Goal: Obtain resource: Obtain resource

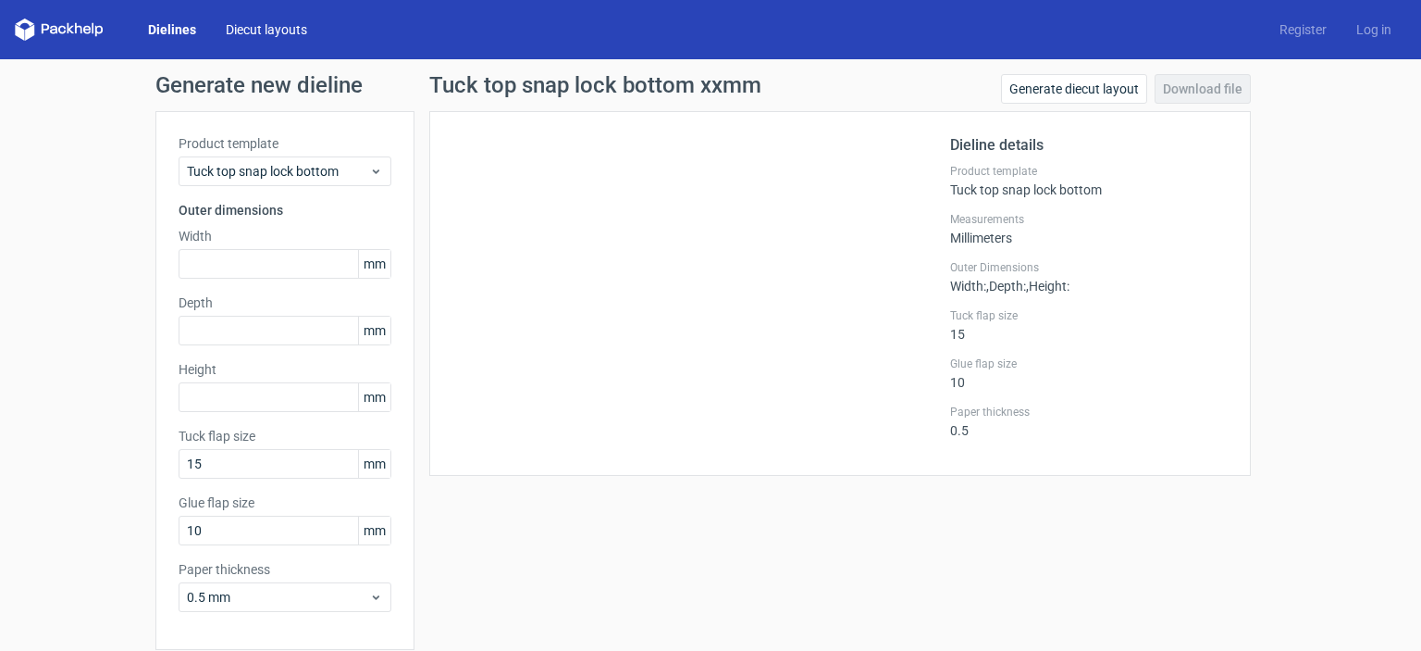
click at [271, 29] on link "Diecut layouts" at bounding box center [266, 29] width 111 height 19
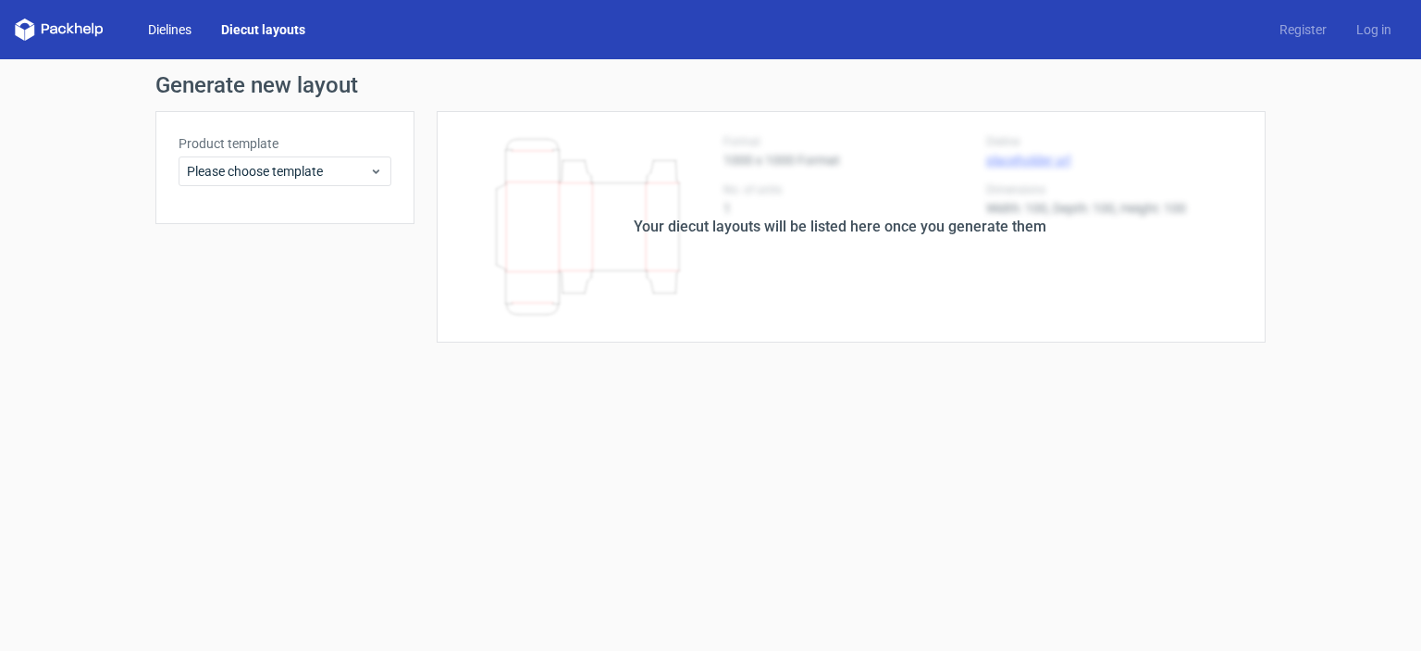
click at [173, 32] on link "Dielines" at bounding box center [169, 29] width 73 height 19
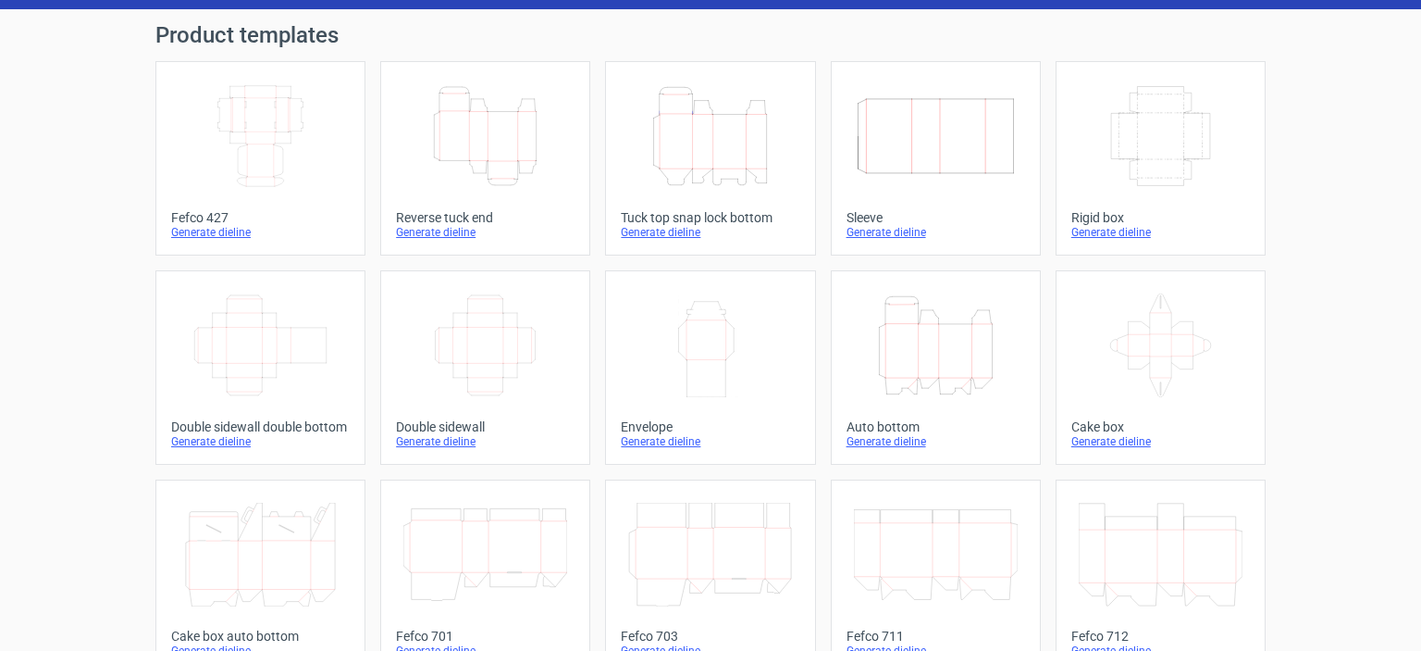
scroll to position [47, 0]
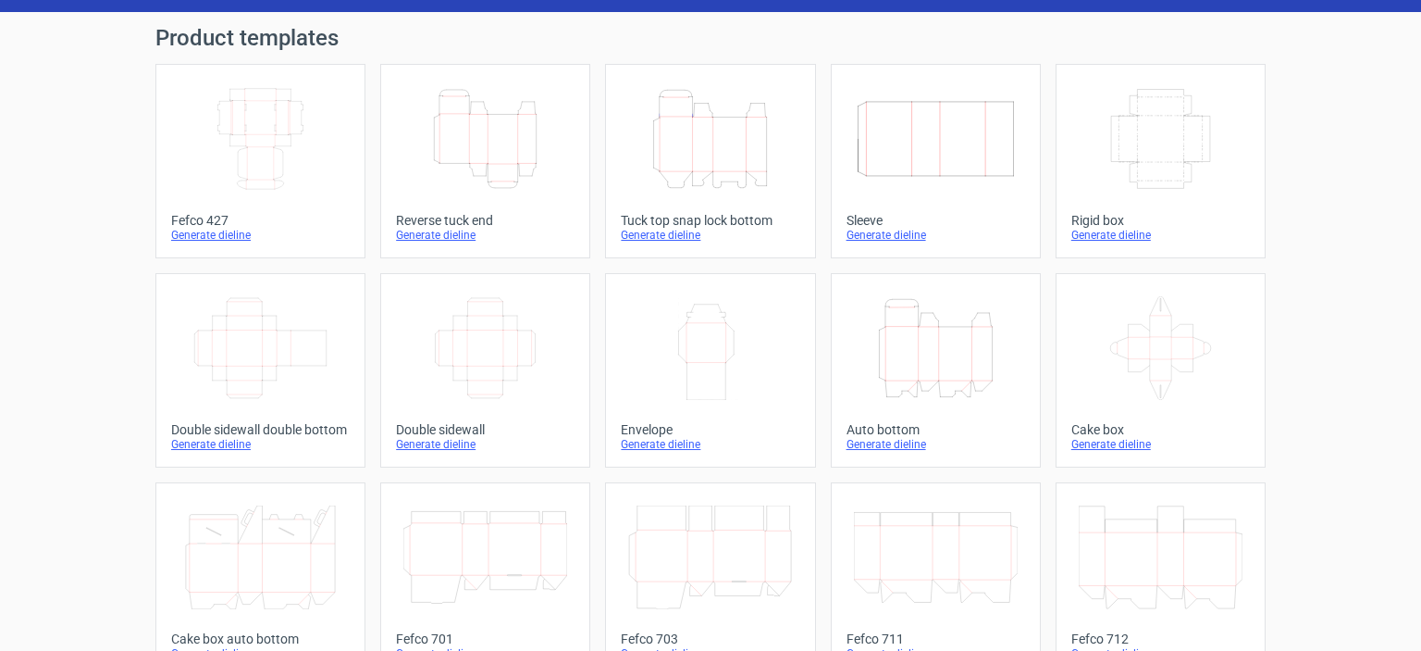
click at [473, 146] on icon "Height Depth Width" at bounding box center [485, 139] width 164 height 104
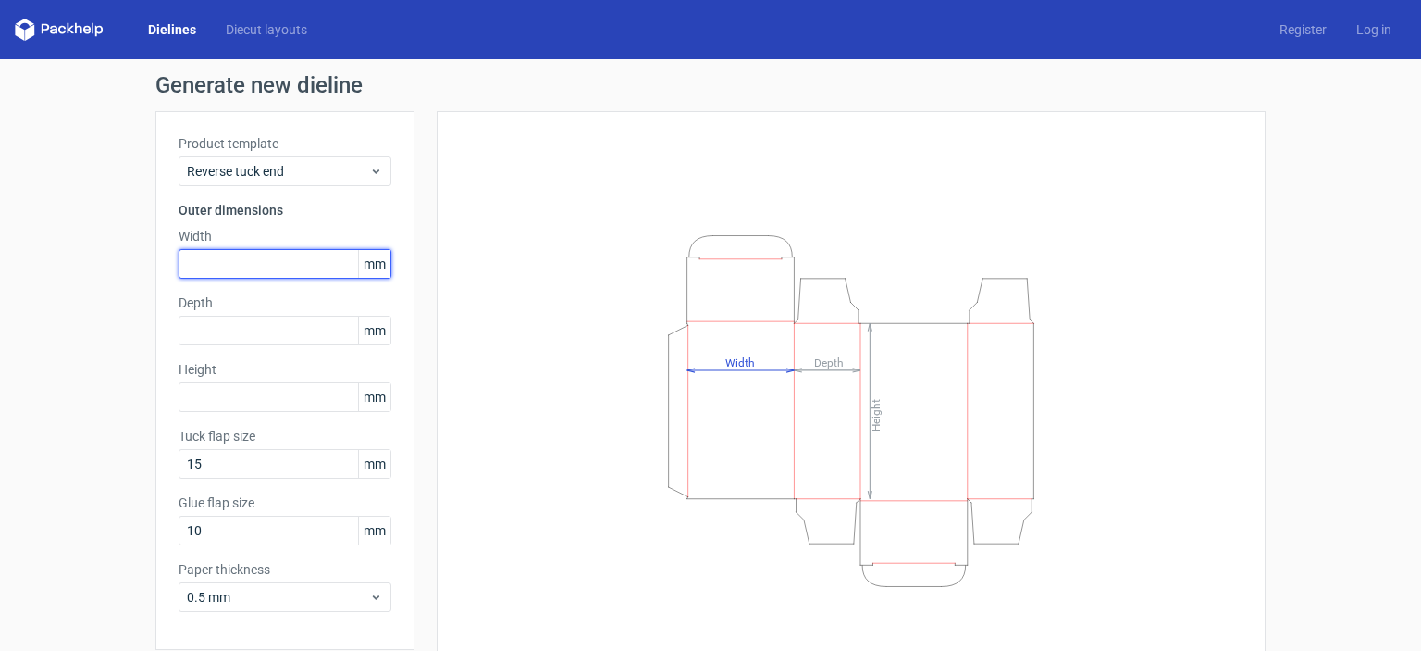
click at [222, 267] on input "text" at bounding box center [285, 264] width 213 height 30
type input "40"
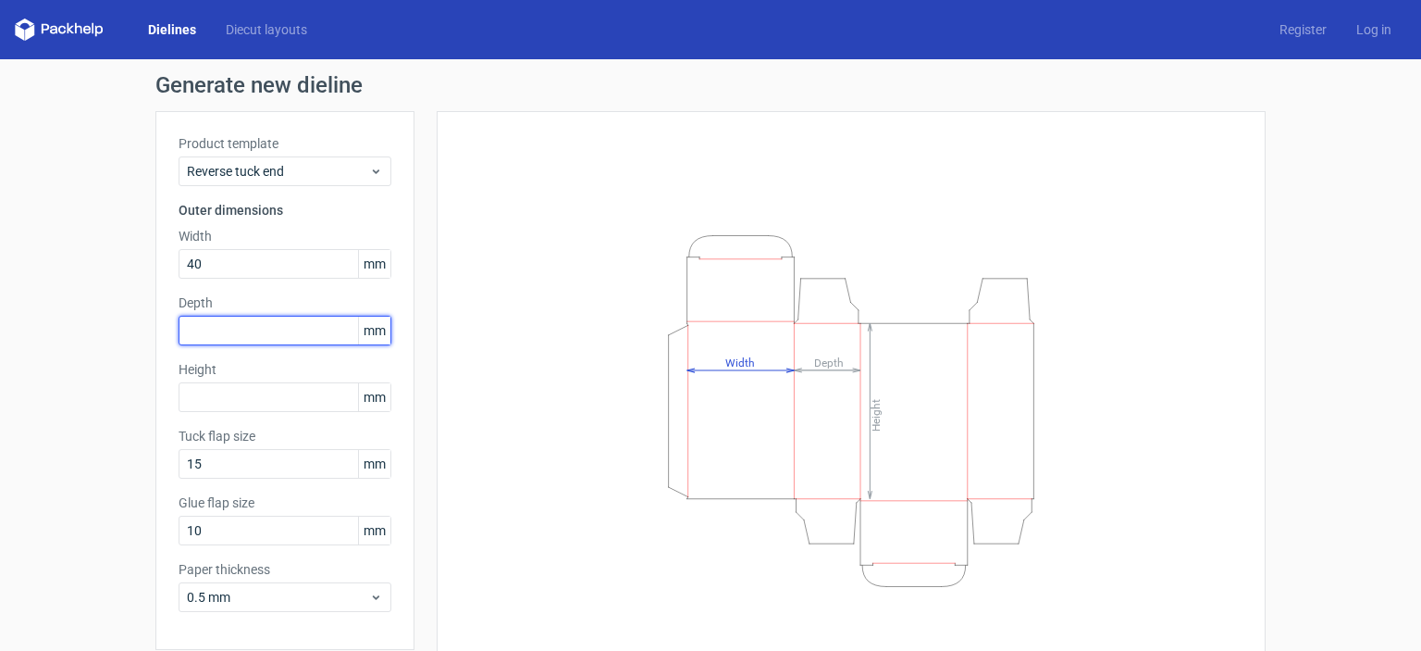
click at [227, 334] on input "text" at bounding box center [285, 331] width 213 height 30
type input "32"
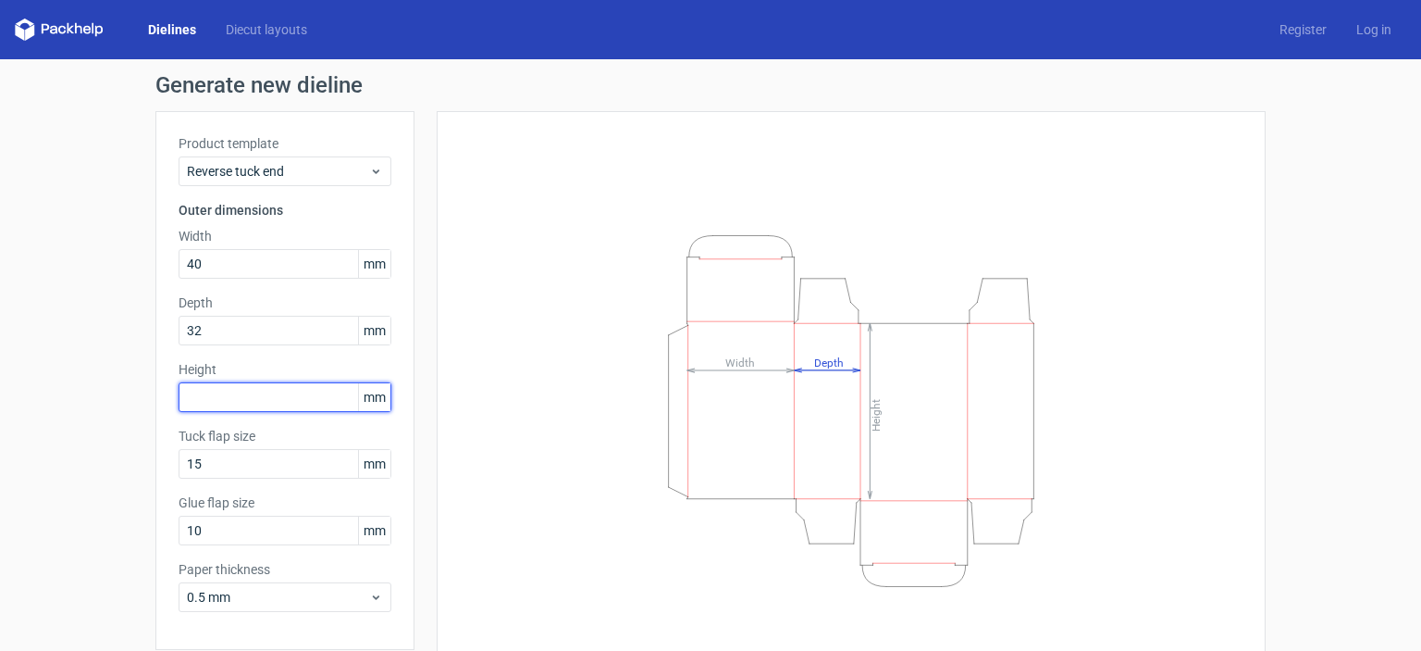
click at [236, 393] on input "text" at bounding box center [285, 397] width 213 height 30
type input "172"
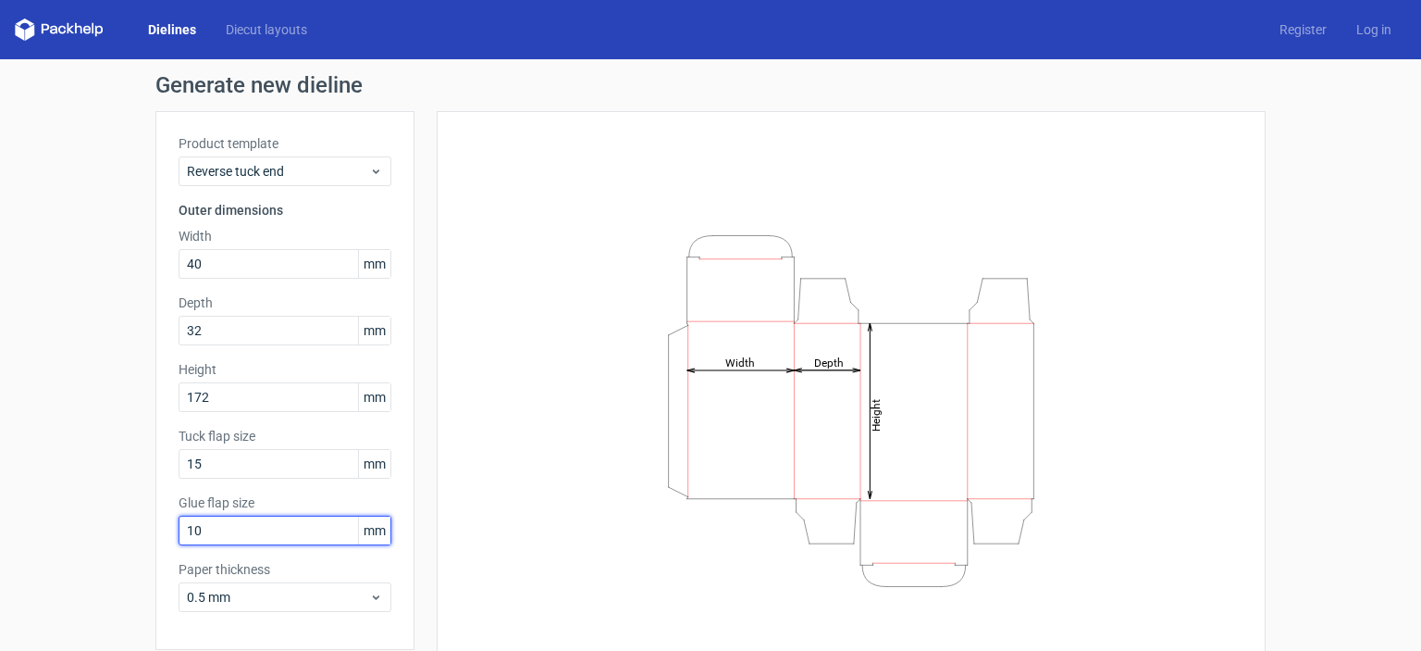
drag, startPoint x: 200, startPoint y: 532, endPoint x: 163, endPoint y: 540, distance: 37.8
click at [163, 540] on div "Product template Reverse tuck end Outer dimensions Width 40 mm Depth 32 mm Heig…" at bounding box center [284, 380] width 259 height 539
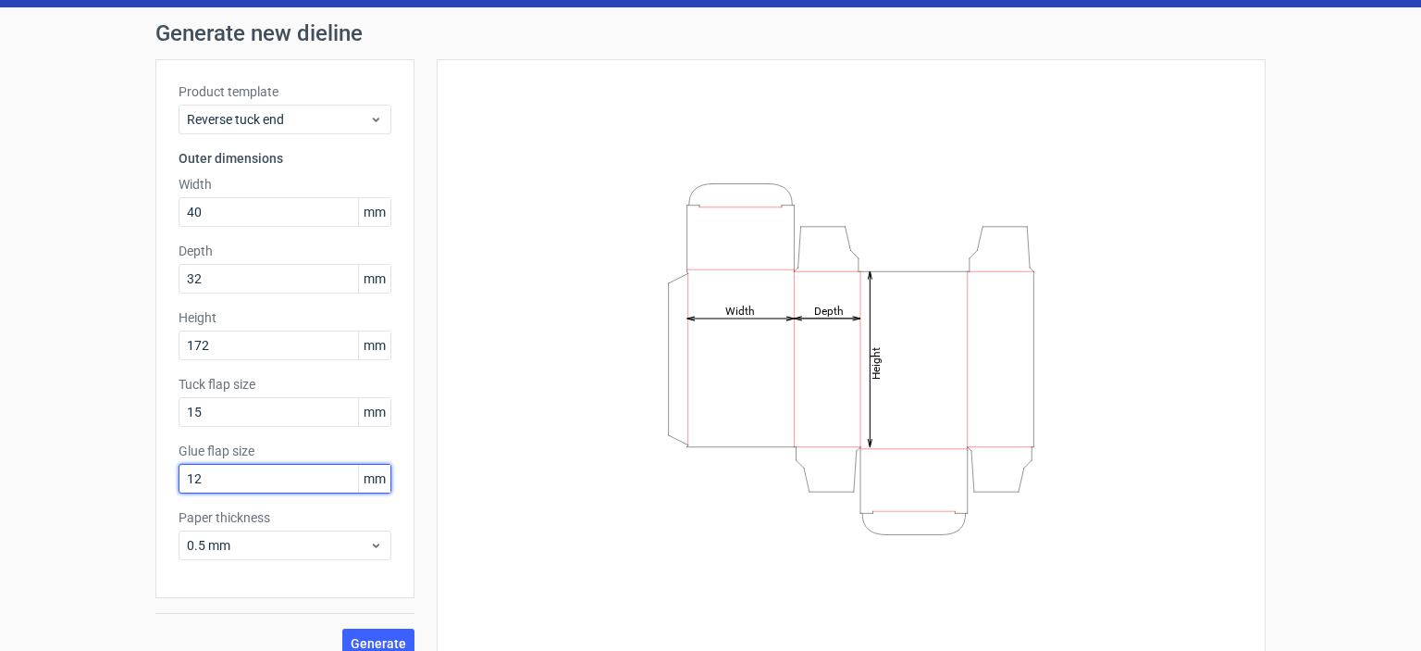
scroll to position [73, 0]
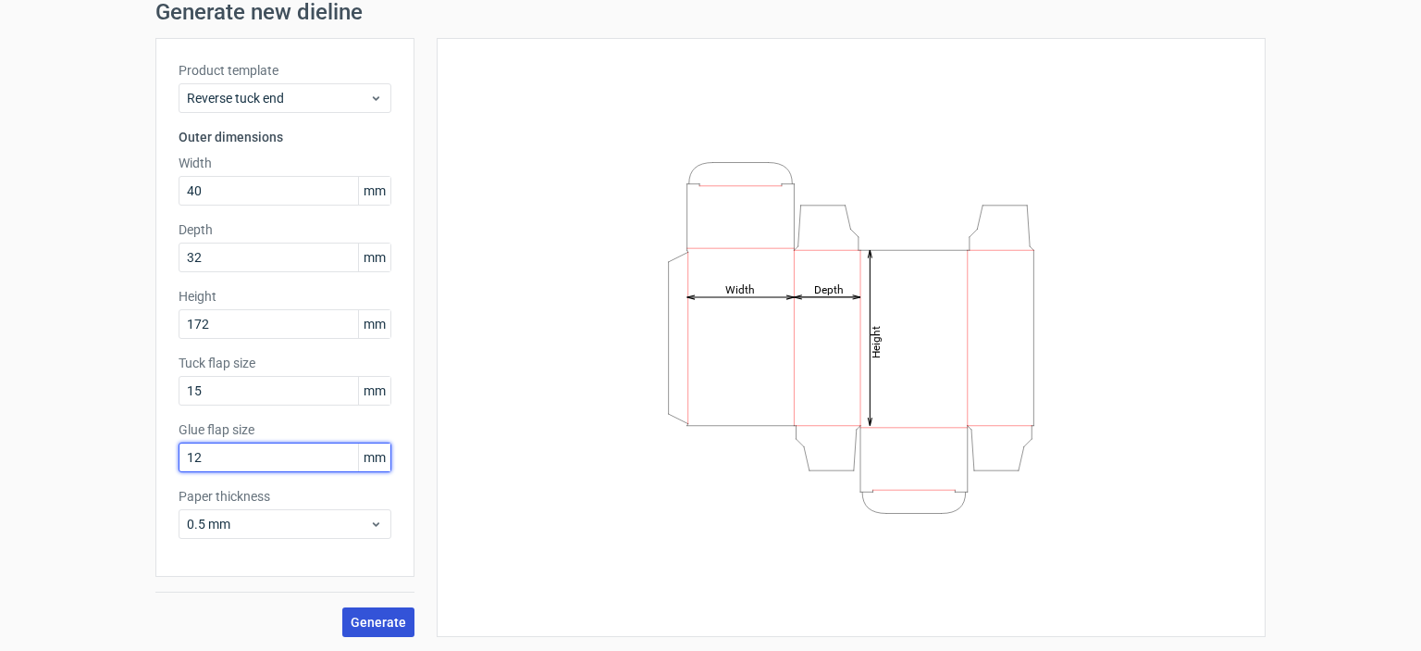
type input "12"
click at [363, 616] on span "Generate" at bounding box center [379, 621] width 56 height 13
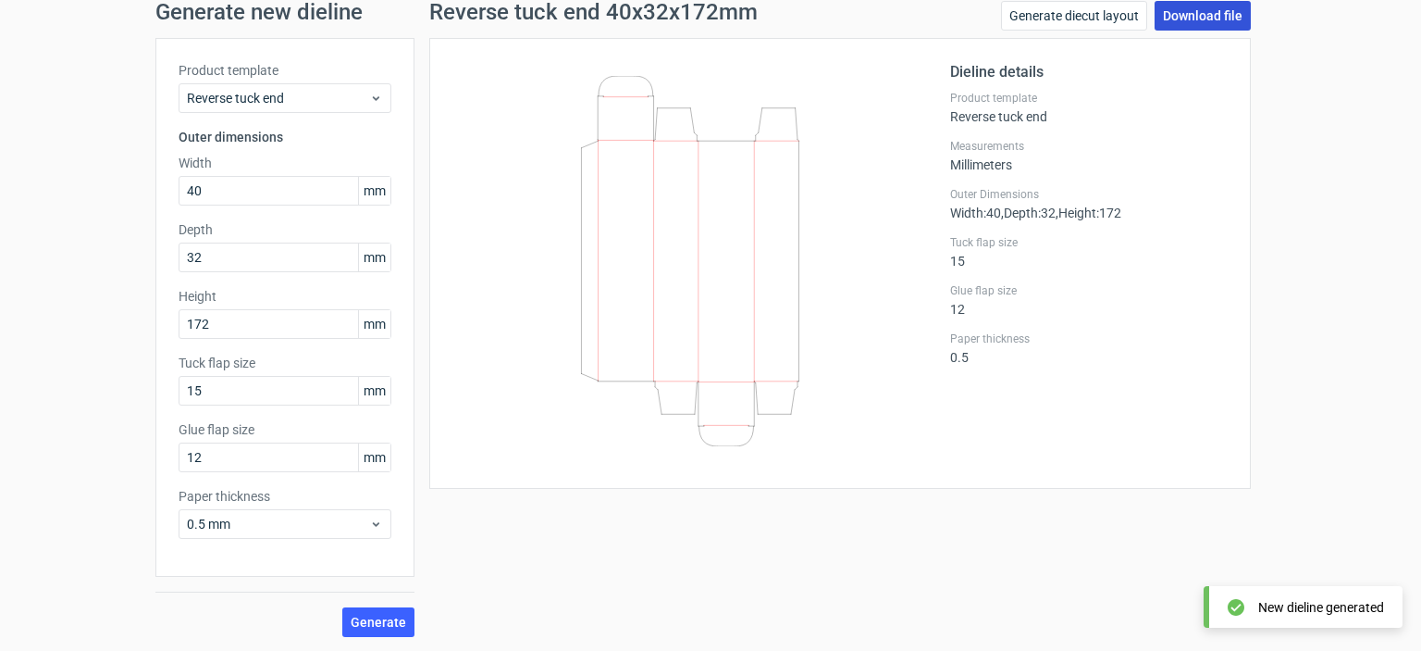
click at [1173, 12] on link "Download file" at bounding box center [1203, 16] width 96 height 30
